Goal: Find specific page/section: Find specific page/section

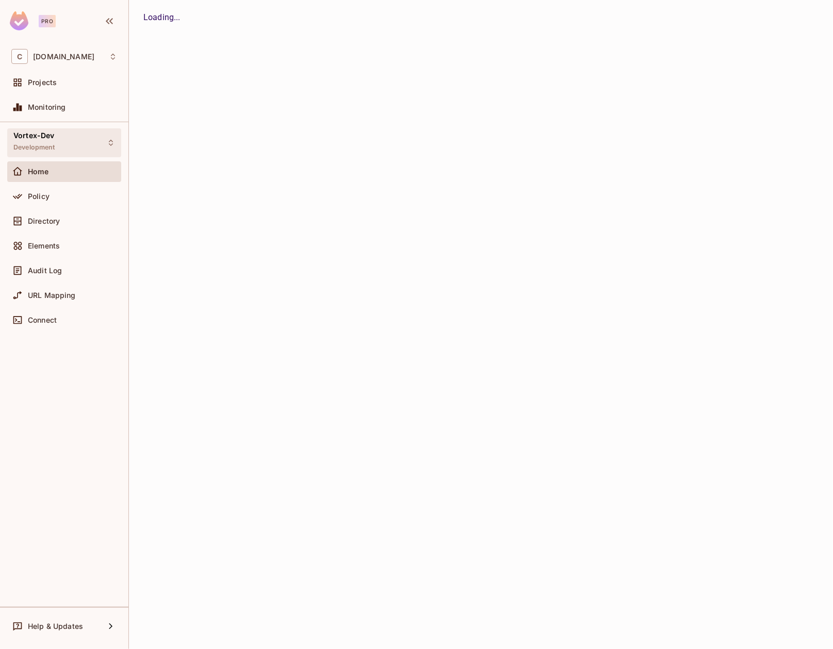
click at [62, 148] on div "Vortex-Dev Development" at bounding box center [64, 142] width 114 height 28
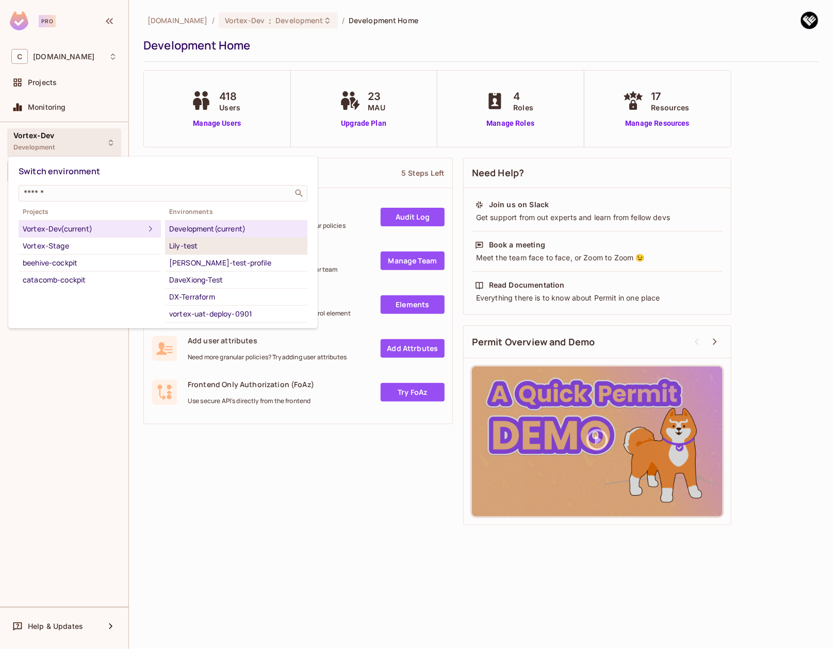
click at [215, 249] on div "Lily-test" at bounding box center [236, 246] width 134 height 12
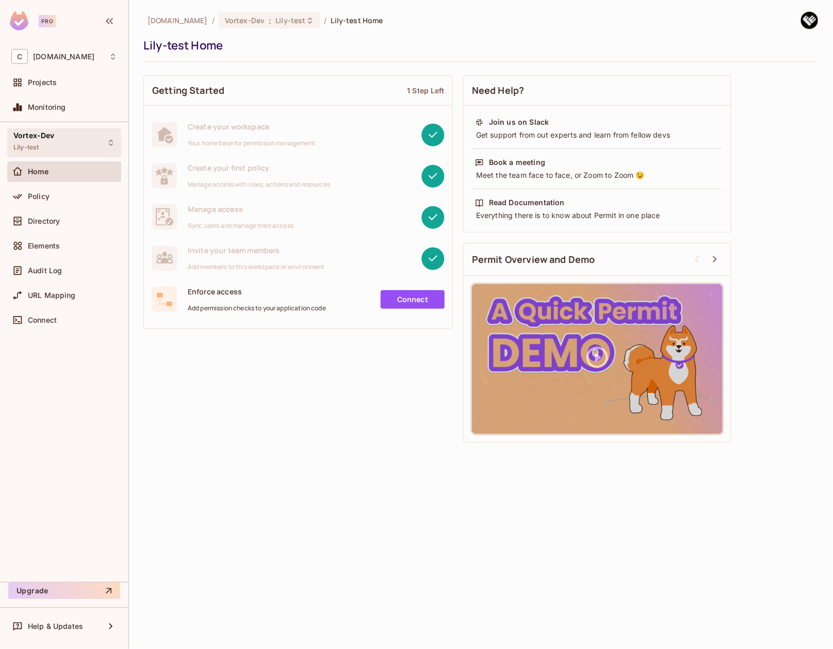
click at [65, 144] on div "Vortex-Dev Lily-test" at bounding box center [64, 142] width 114 height 28
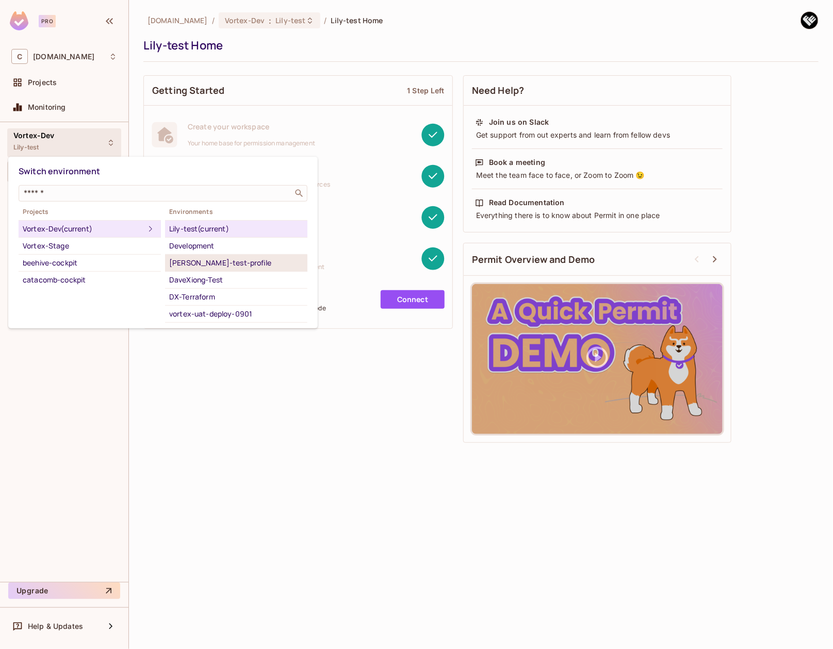
click at [217, 262] on div "[PERSON_NAME]-test-profile" at bounding box center [236, 263] width 134 height 12
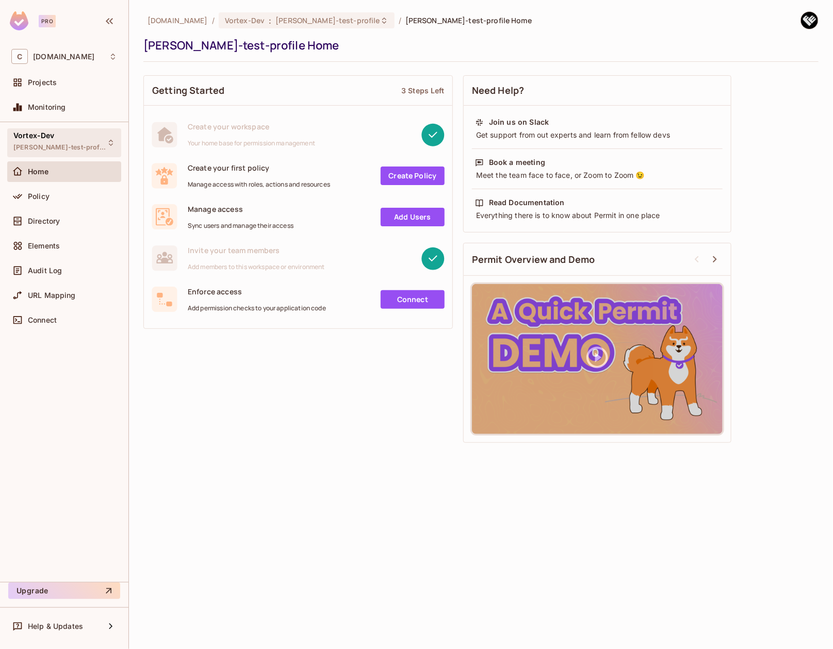
click at [54, 150] on span "[PERSON_NAME]-test-profile" at bounding box center [59, 147] width 93 height 8
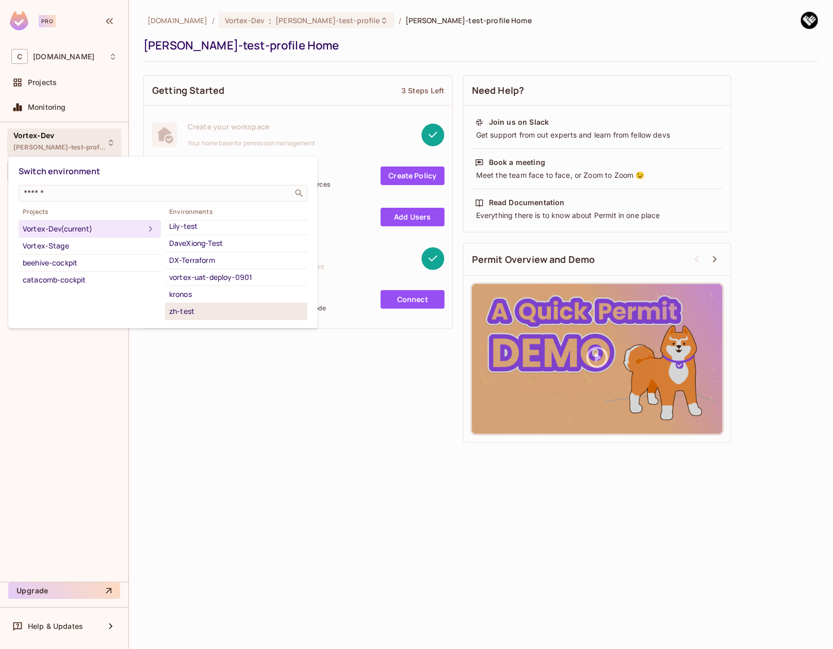
scroll to position [67, 0]
click at [218, 301] on div "steffieli-test-local-0905" at bounding box center [236, 298] width 134 height 12
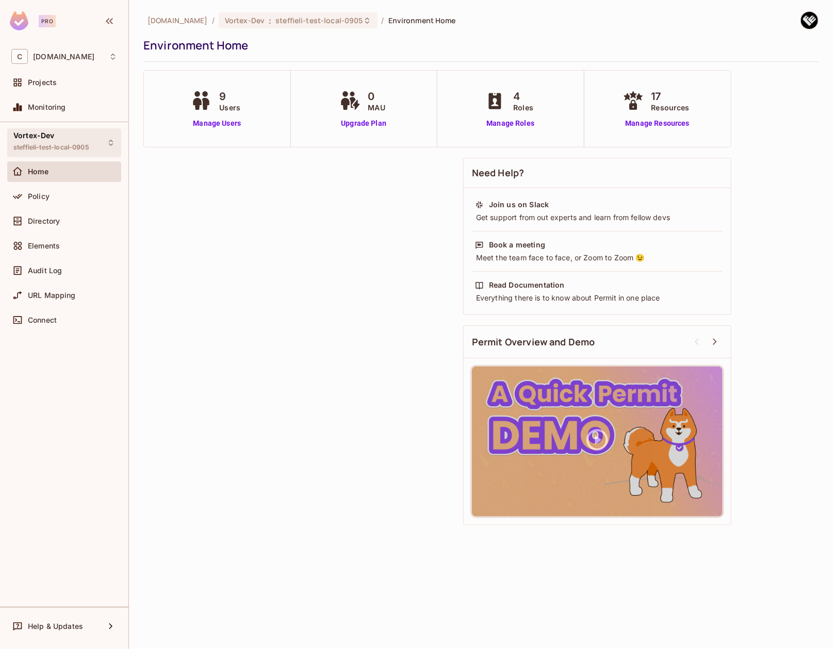
click at [67, 151] on span "steffieli-test-local-0905" at bounding box center [51, 147] width 76 height 8
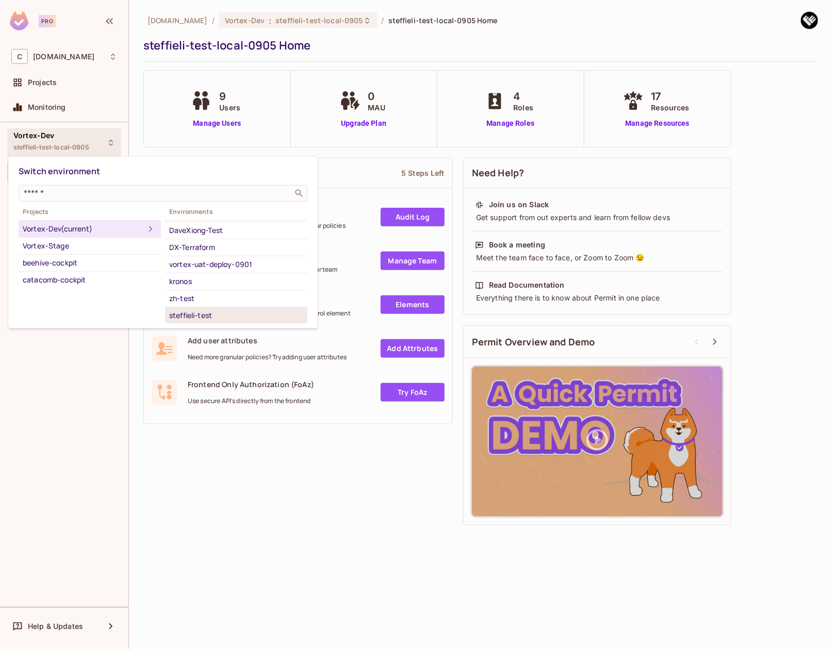
click at [210, 315] on div "steffieli-test" at bounding box center [236, 315] width 134 height 12
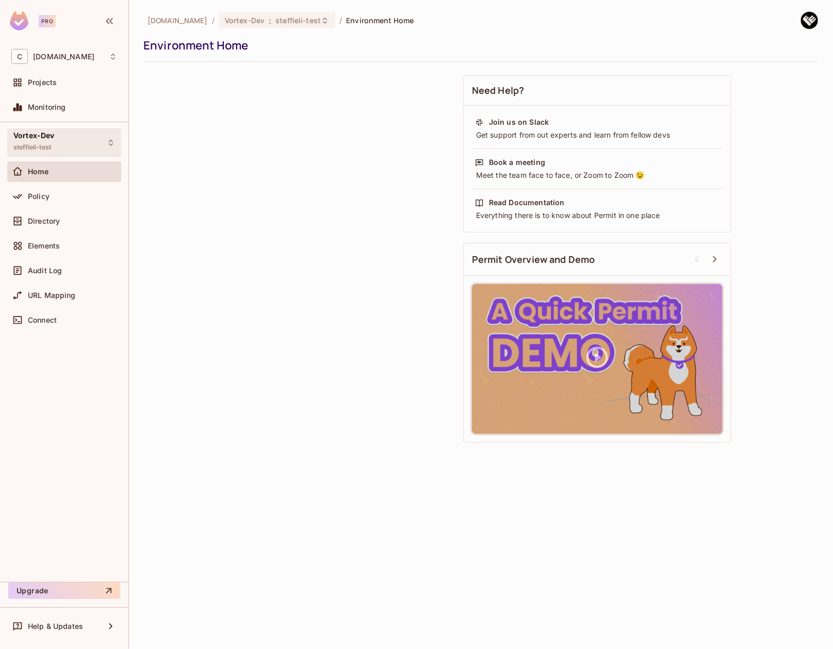
click at [86, 143] on div "Vortex-Dev steffieli-test" at bounding box center [64, 142] width 114 height 28
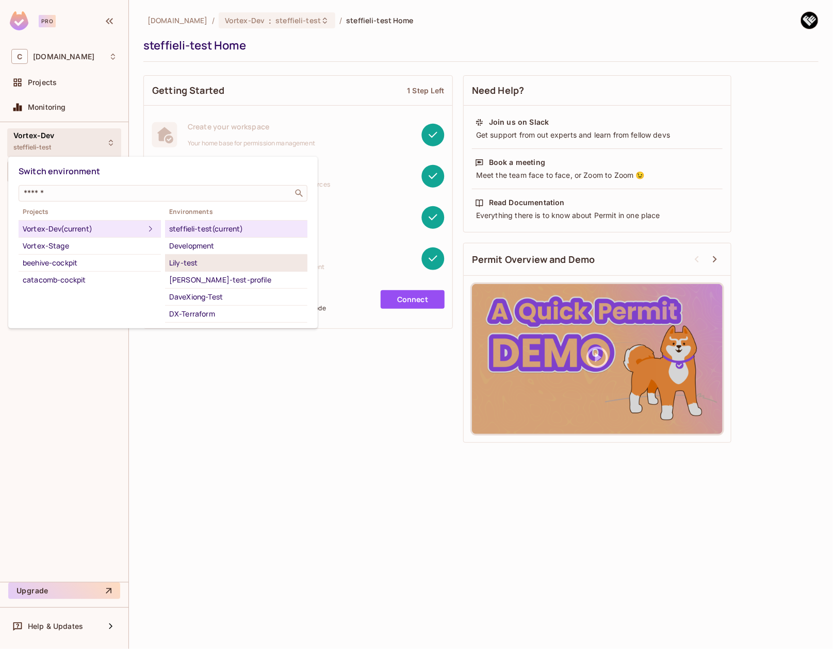
click at [190, 259] on div "Lily-test" at bounding box center [236, 263] width 134 height 12
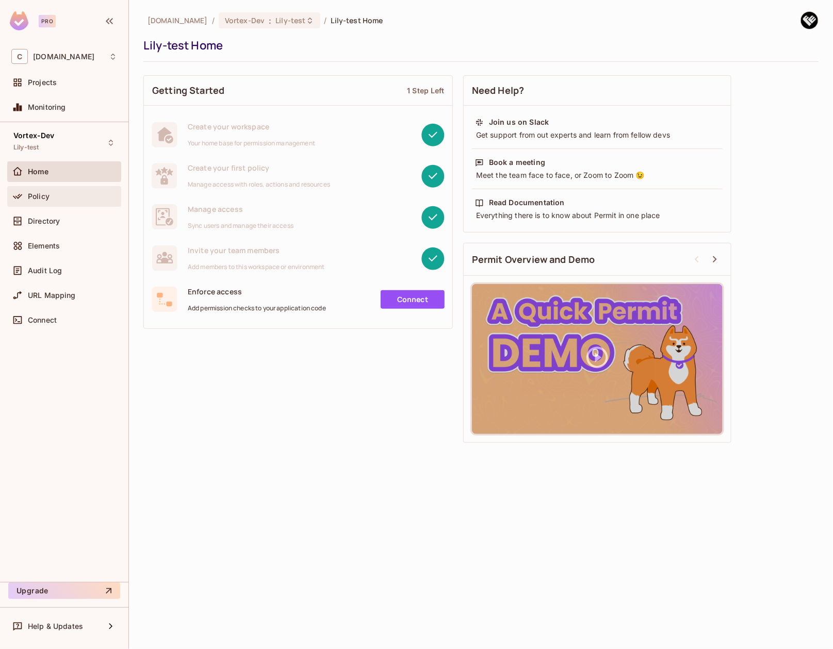
click at [61, 193] on div "Policy" at bounding box center [72, 196] width 89 height 8
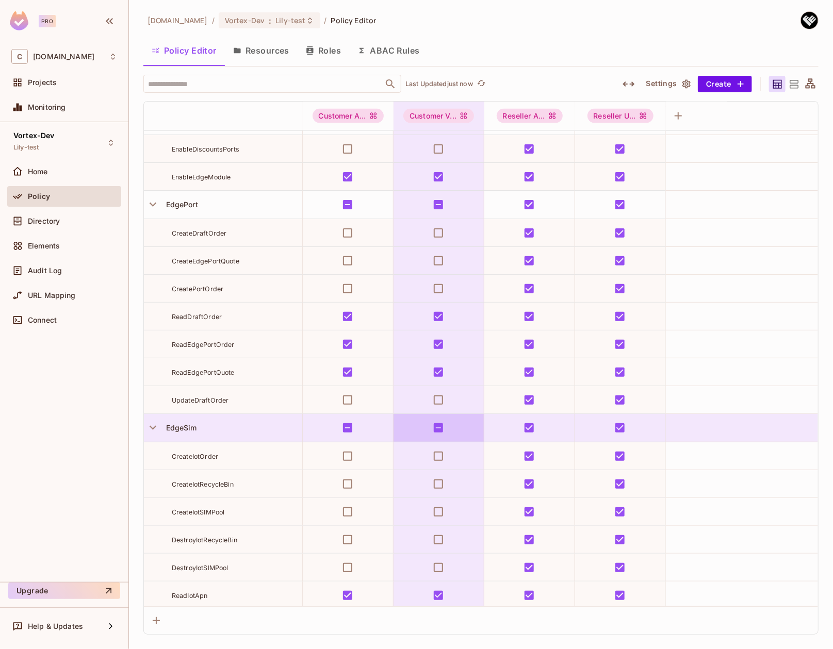
scroll to position [355, 0]
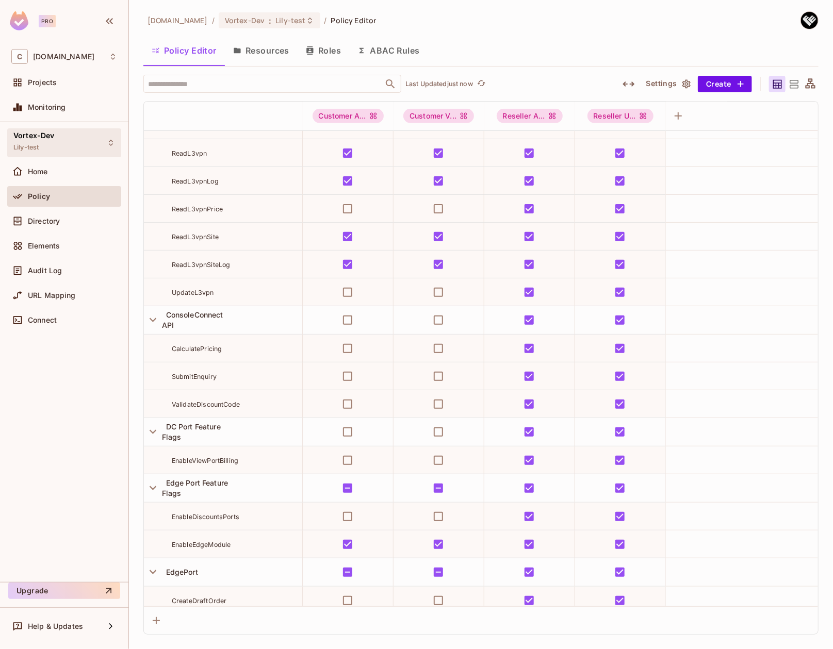
click at [73, 147] on div "Vortex-Dev Lily-test" at bounding box center [64, 142] width 114 height 28
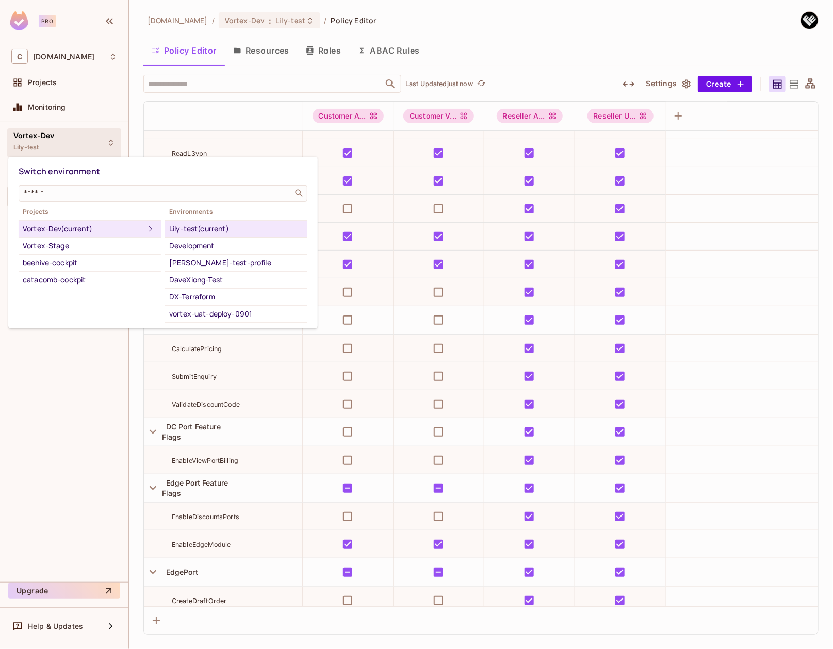
click at [135, 121] on div at bounding box center [416, 324] width 833 height 649
